Goal: Task Accomplishment & Management: Complete application form

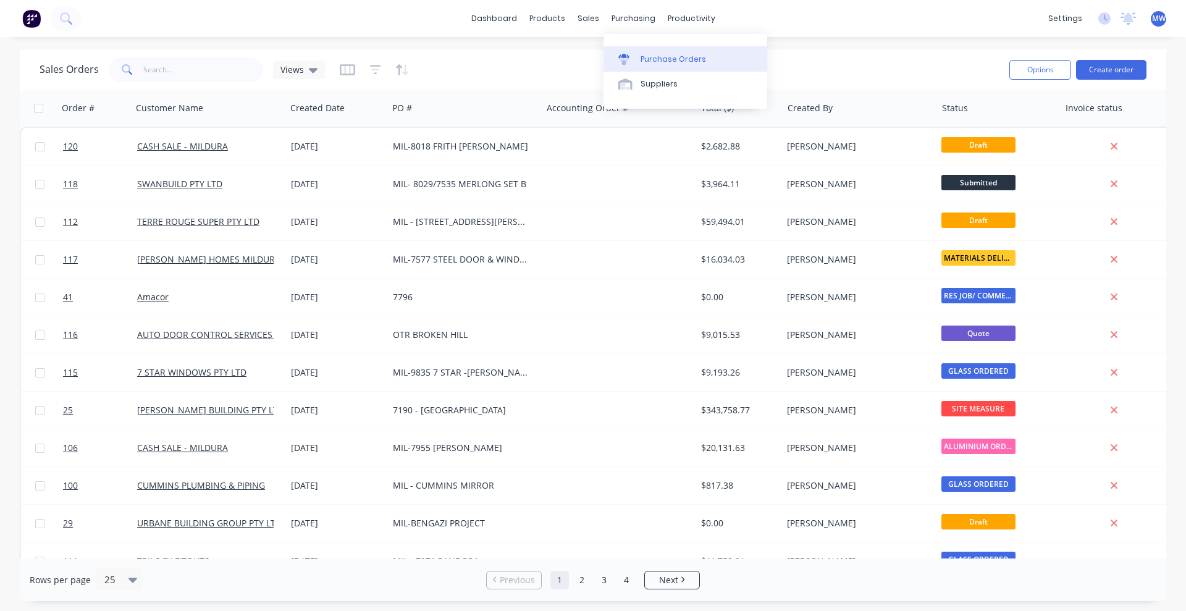
click at [666, 61] on div "Purchase Orders" at bounding box center [673, 59] width 65 height 11
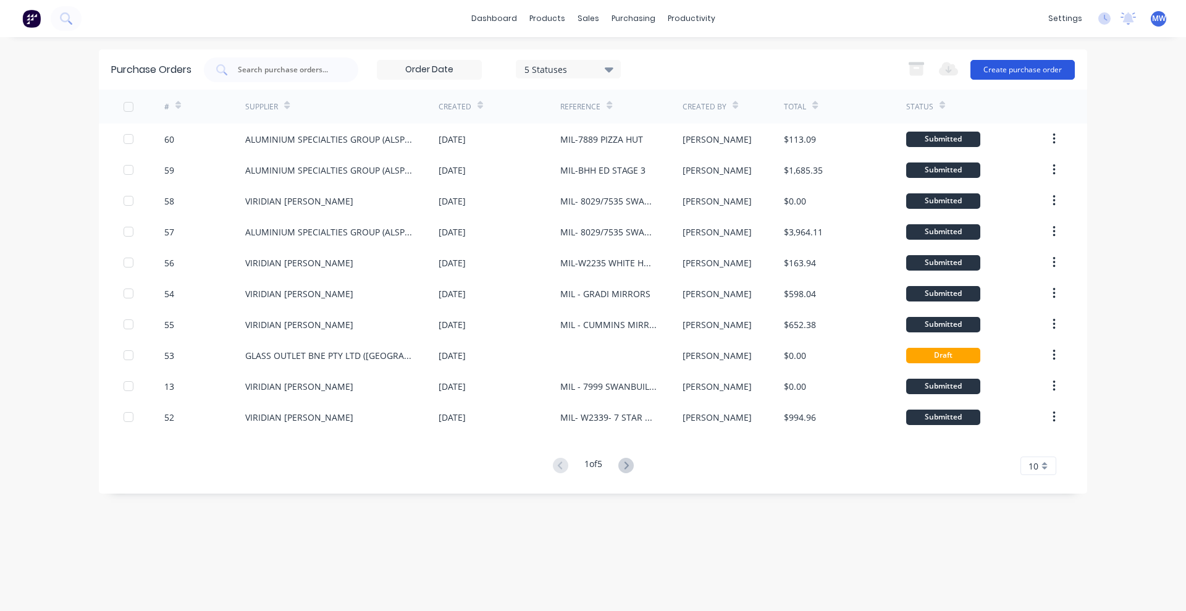
click at [1007, 65] on button "Create purchase order" at bounding box center [1022, 70] width 104 height 20
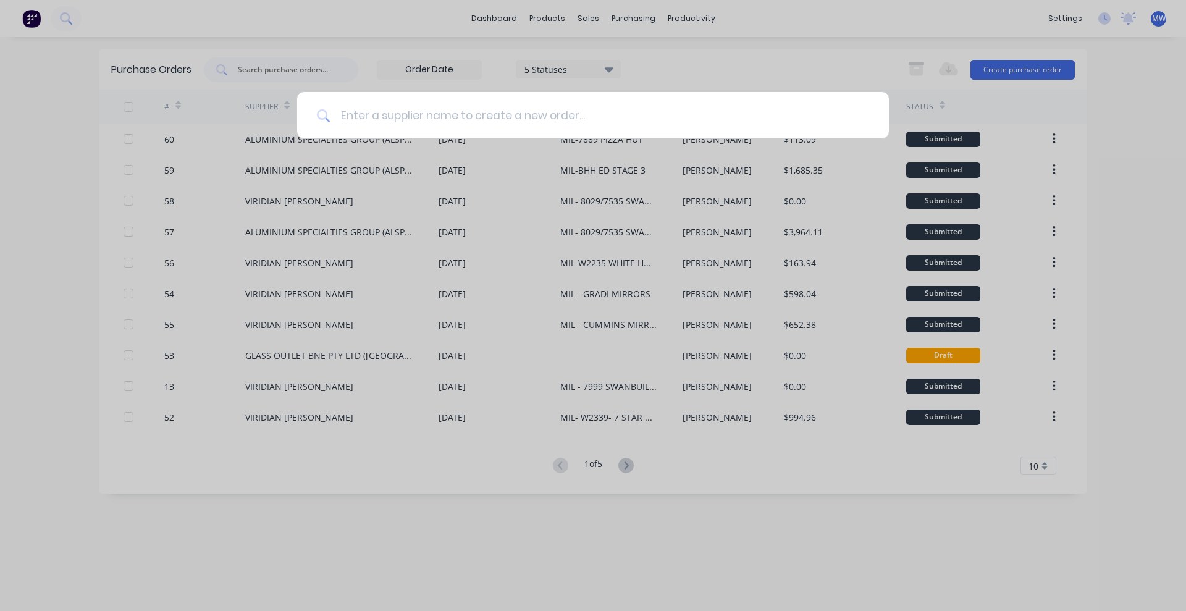
paste input "Jamoc Contracting"
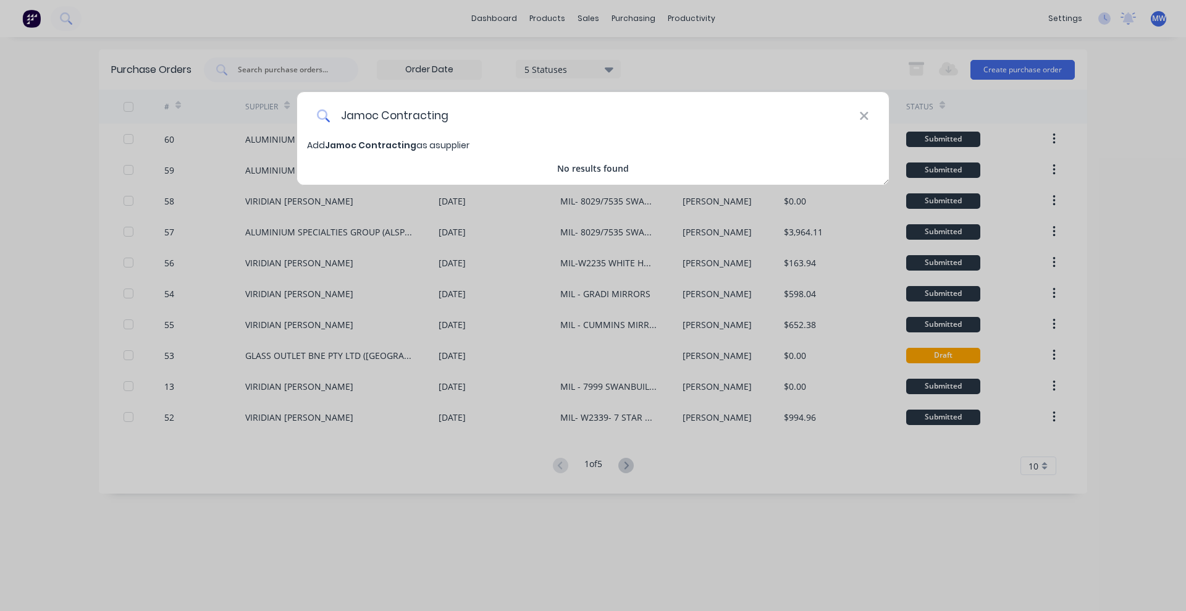
drag, startPoint x: 469, startPoint y: 116, endPoint x: 323, endPoint y: 117, distance: 146.4
click at [323, 117] on div "Jamoc Contracting" at bounding box center [593, 115] width 592 height 46
type input "Jamoc Contracting"
click at [865, 112] on icon at bounding box center [864, 116] width 10 height 14
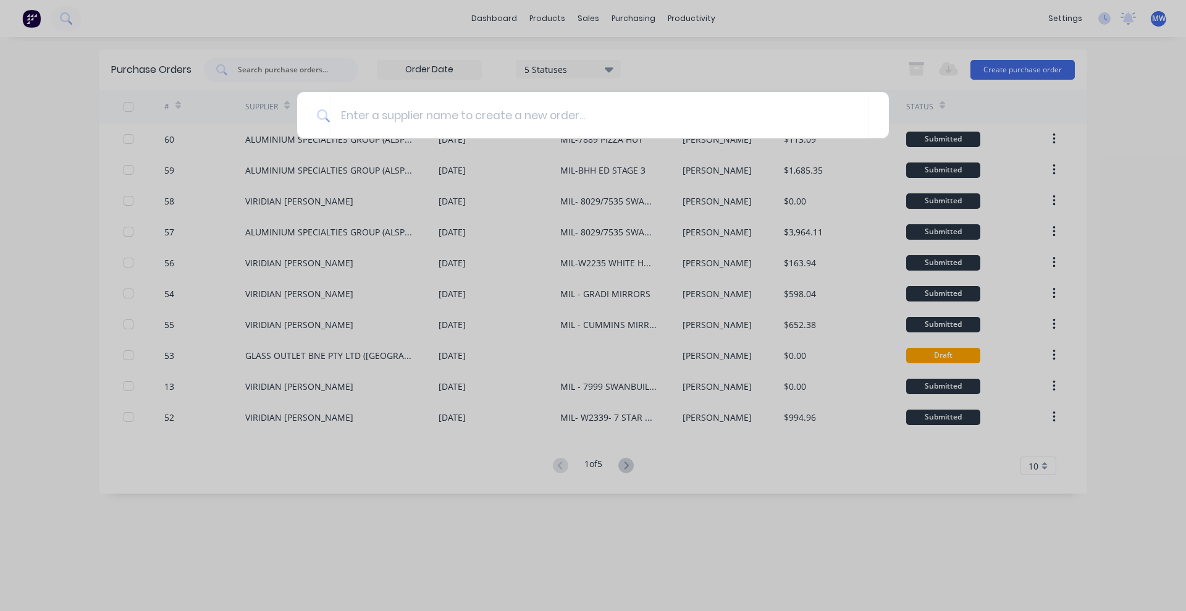
click at [715, 515] on div at bounding box center [593, 305] width 1186 height 611
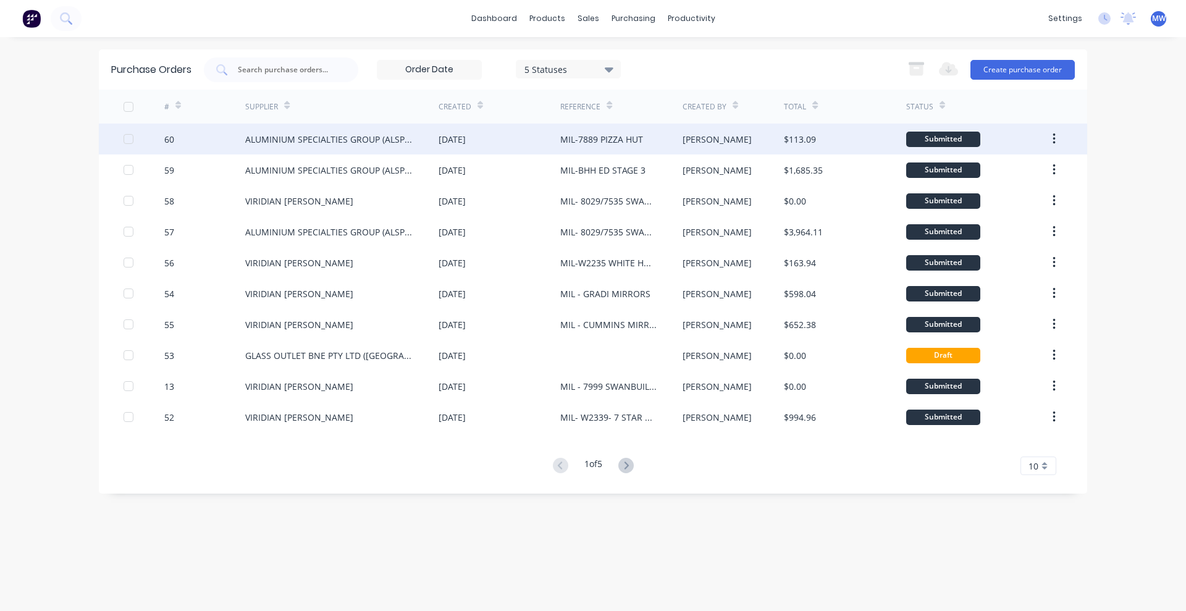
click at [944, 138] on div "Submitted" at bounding box center [943, 139] width 74 height 15
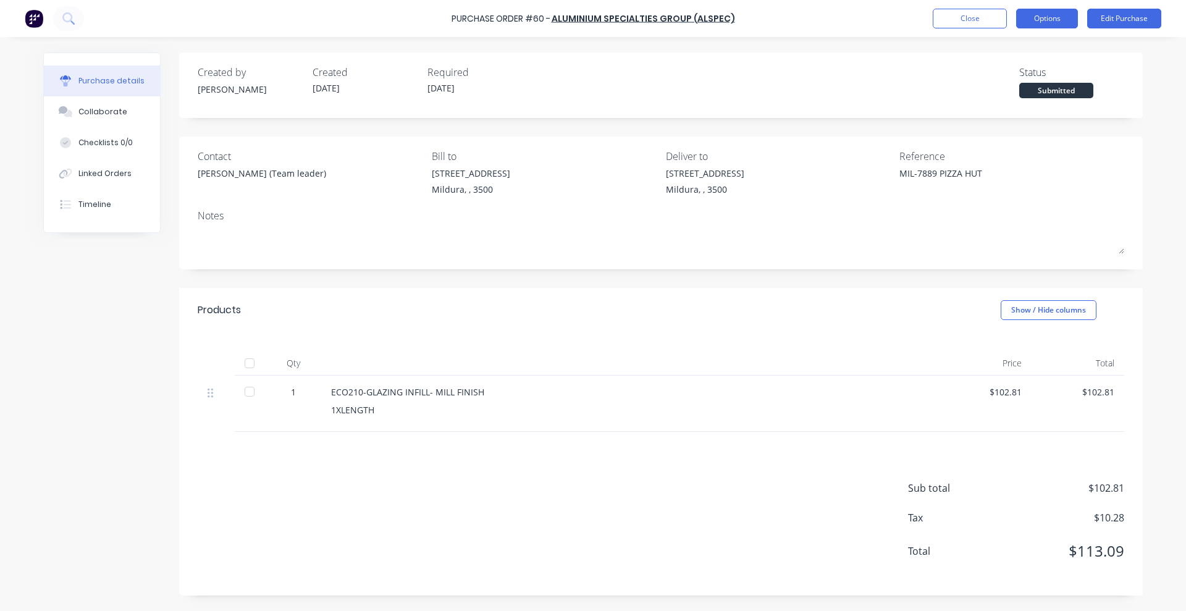
click at [1051, 20] on button "Options" at bounding box center [1047, 19] width 62 height 20
click at [80, 408] on div "Created by [PERSON_NAME] Created [DATE] Required [DATE] Status Submitted Contac…" at bounding box center [593, 324] width 1100 height 543
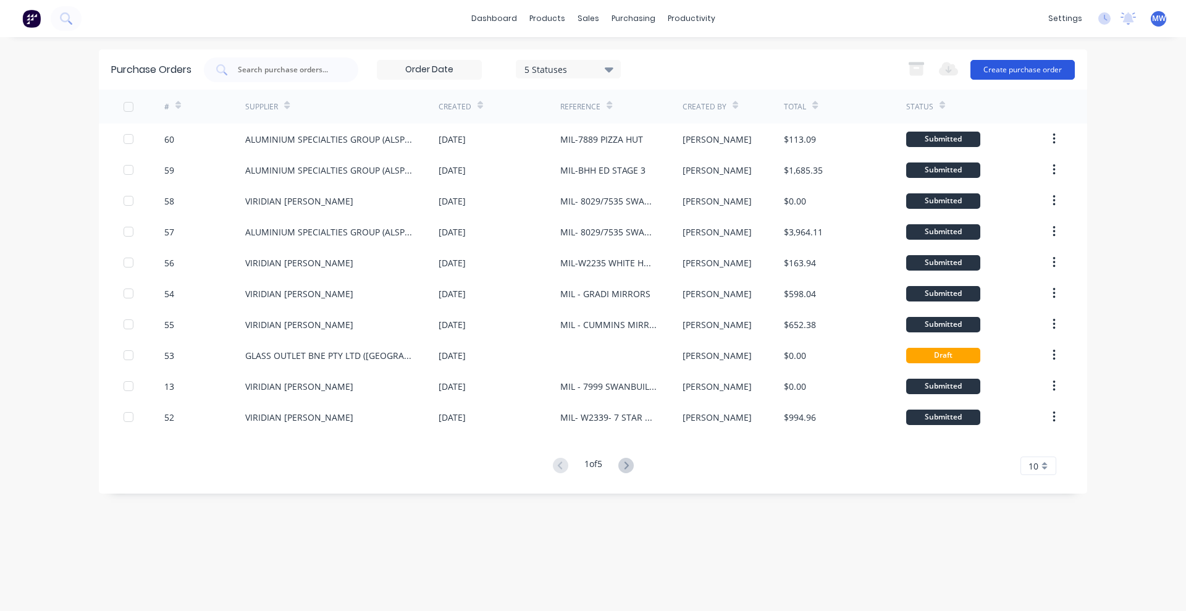
click at [1013, 69] on button "Create purchase order" at bounding box center [1022, 70] width 104 height 20
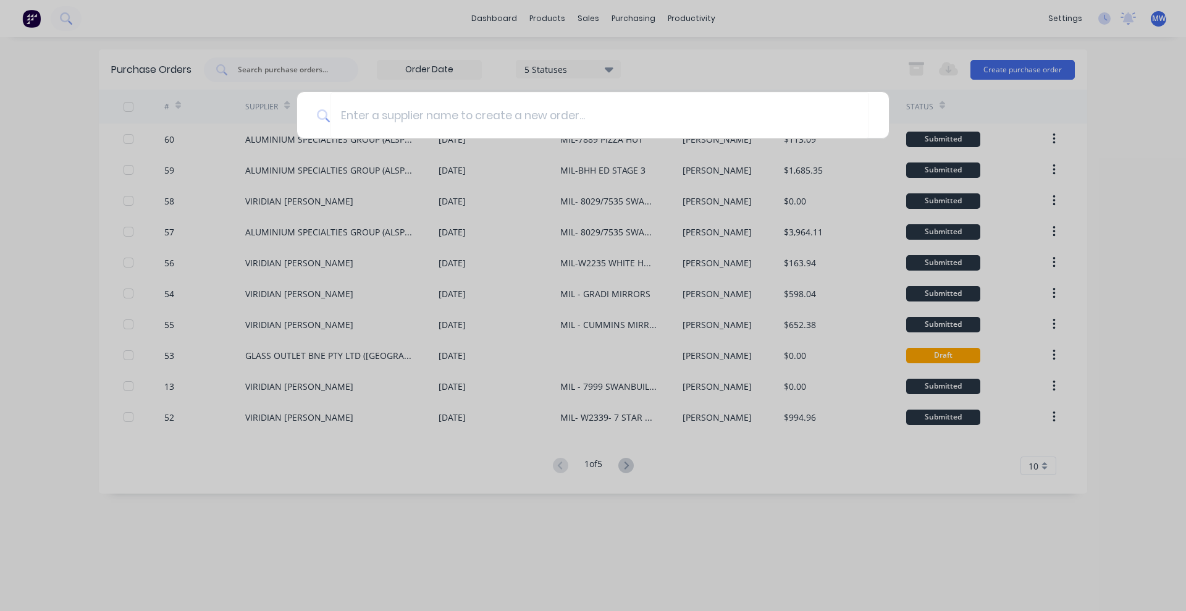
click at [810, 544] on div at bounding box center [593, 305] width 1186 height 611
